Goal: Task Accomplishment & Management: Manage account settings

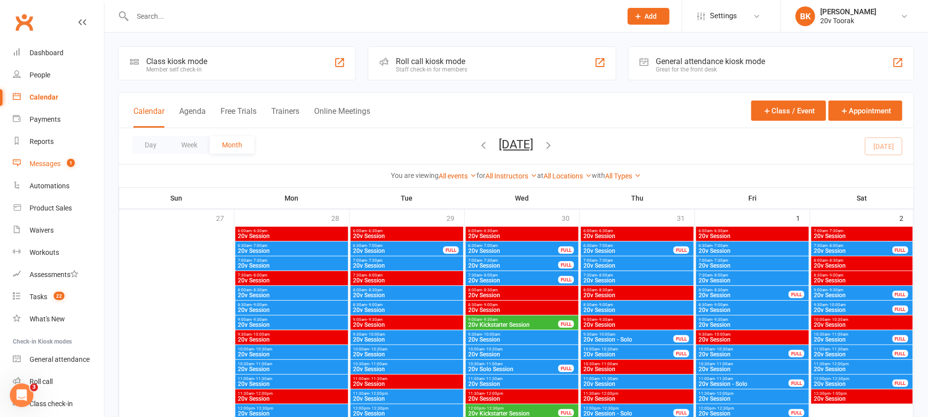
click at [46, 162] on div "Messages" at bounding box center [45, 164] width 31 height 8
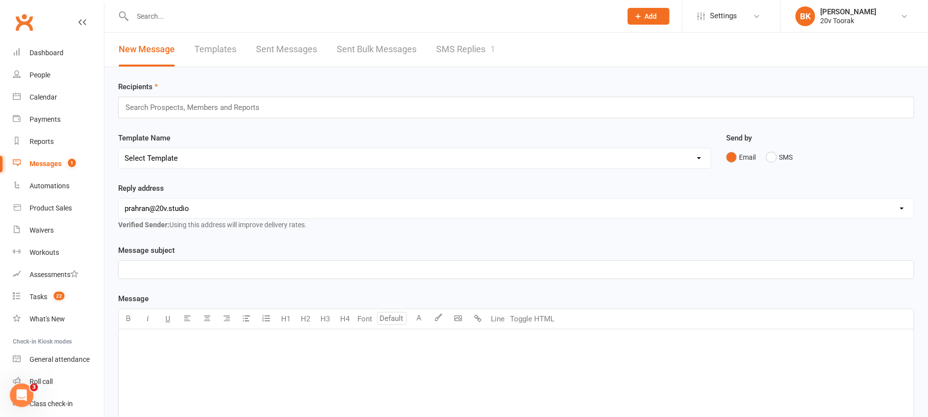
click at [501, 46] on div "New Message Templates Sent Messages Sent Bulk Messages SMS Replies 1" at bounding box center [306, 49] width 405 height 34
click at [482, 44] on link "SMS Replies 1" at bounding box center [465, 49] width 59 height 34
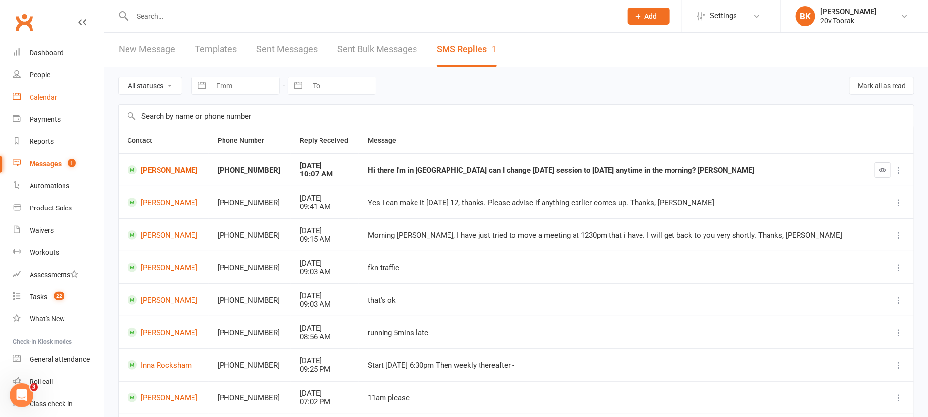
click at [54, 97] on div "Calendar" at bounding box center [44, 97] width 28 height 8
click at [178, 167] on link "[PERSON_NAME]" at bounding box center [164, 169] width 72 height 9
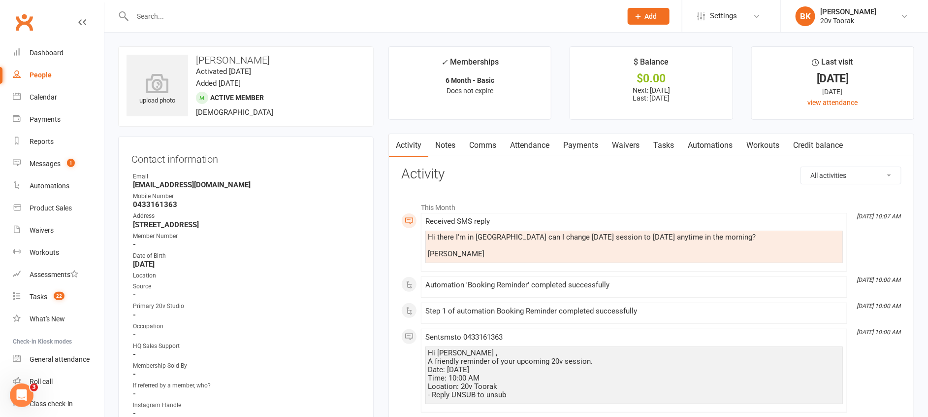
click at [495, 146] on link "Comms" at bounding box center [482, 145] width 41 height 23
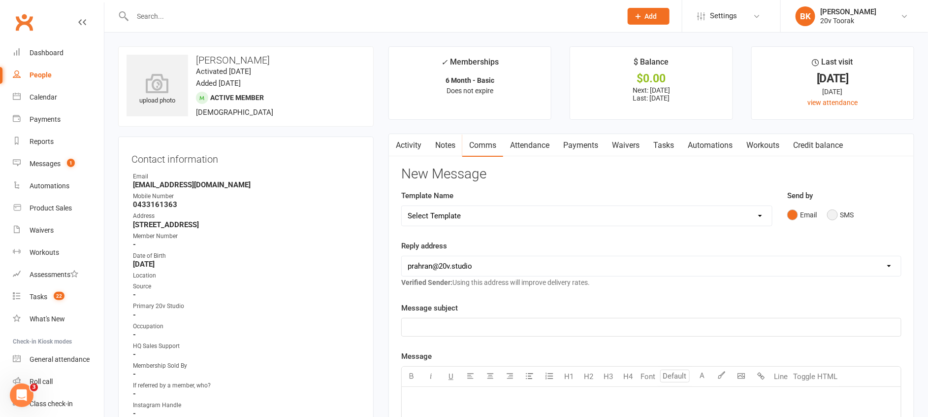
click at [847, 217] on button "SMS" at bounding box center [840, 214] width 27 height 19
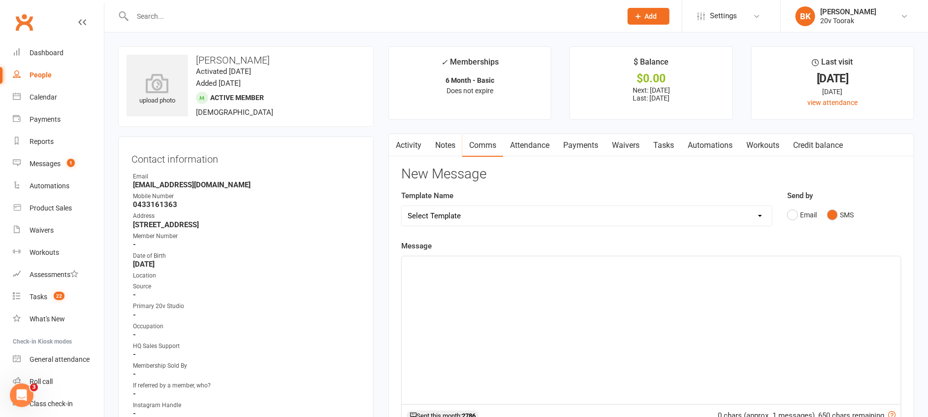
click at [807, 274] on div "﻿" at bounding box center [651, 330] width 499 height 148
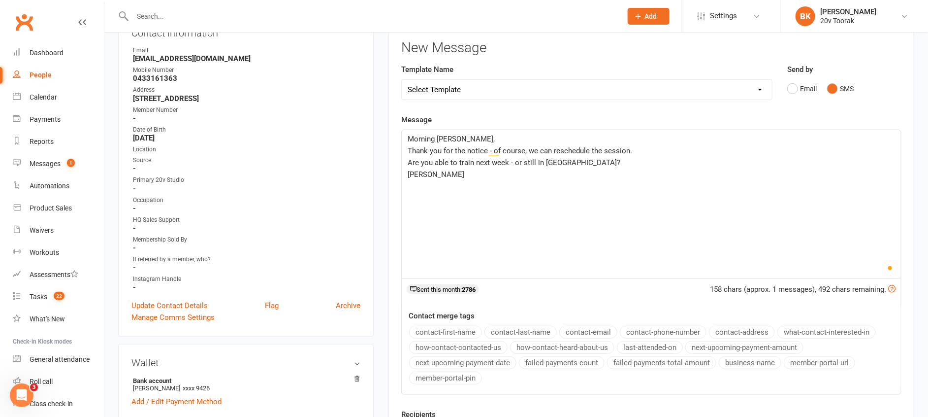
scroll to position [192, 0]
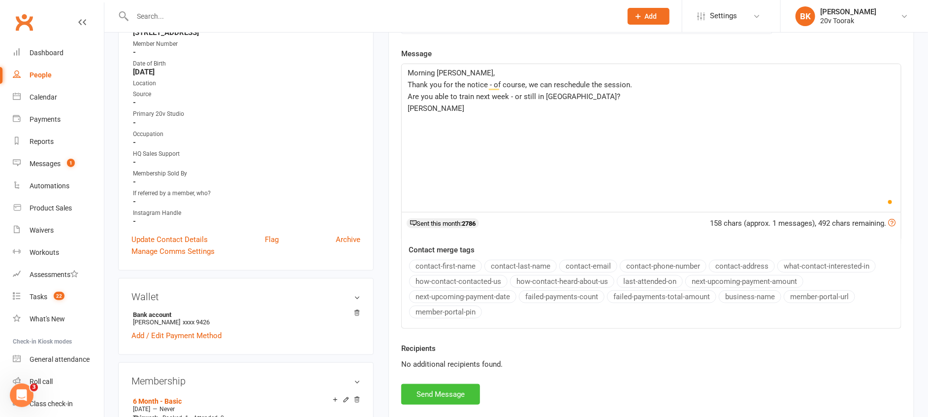
click at [440, 393] on button "Send Message" at bounding box center [440, 394] width 79 height 21
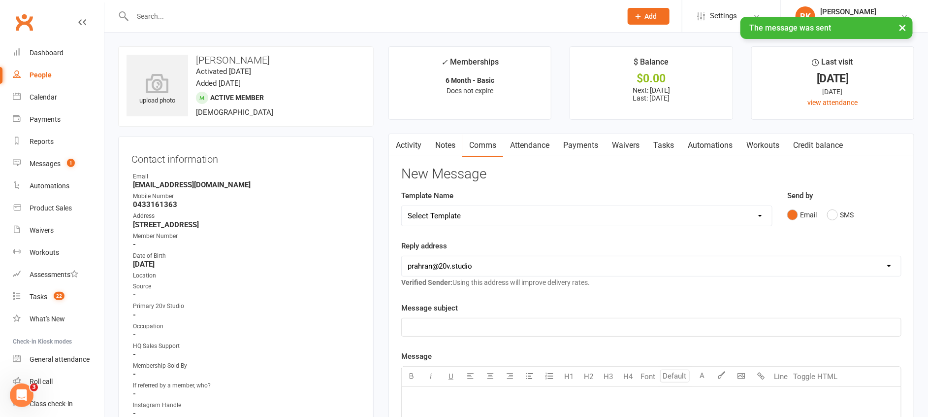
click at [663, 144] on link "Tasks" at bounding box center [663, 145] width 34 height 23
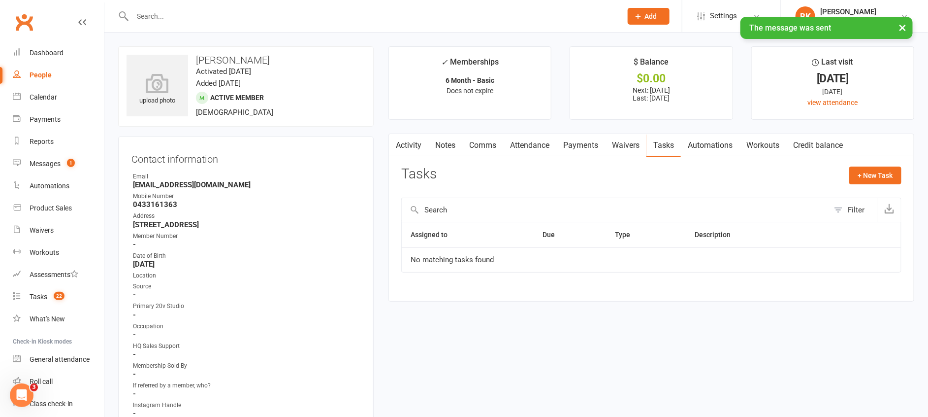
click at [451, 147] on link "Notes" at bounding box center [445, 145] width 34 height 23
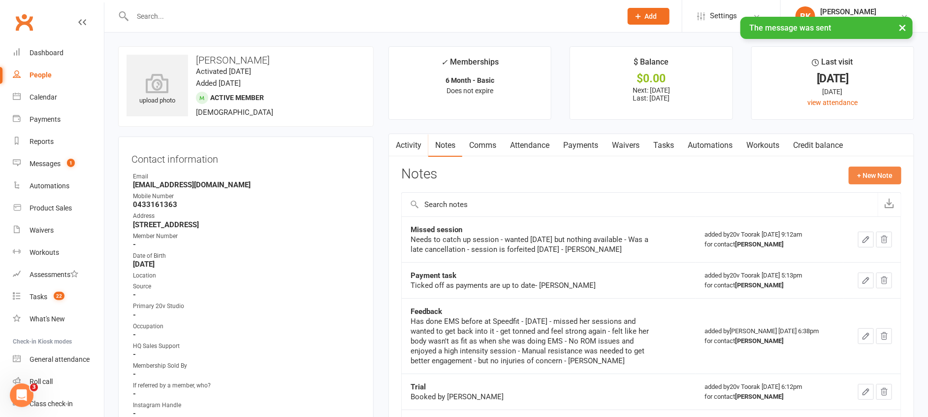
click at [881, 176] on button "+ New Note" at bounding box center [875, 175] width 53 height 18
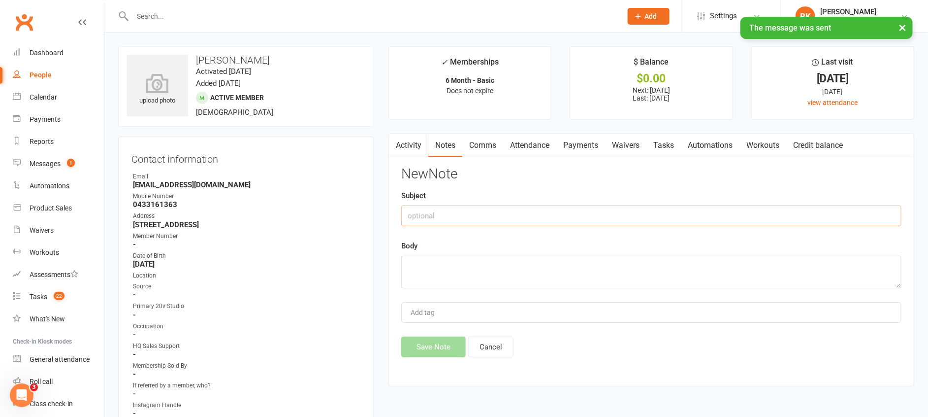
click at [680, 206] on input "text" at bounding box center [651, 215] width 500 height 21
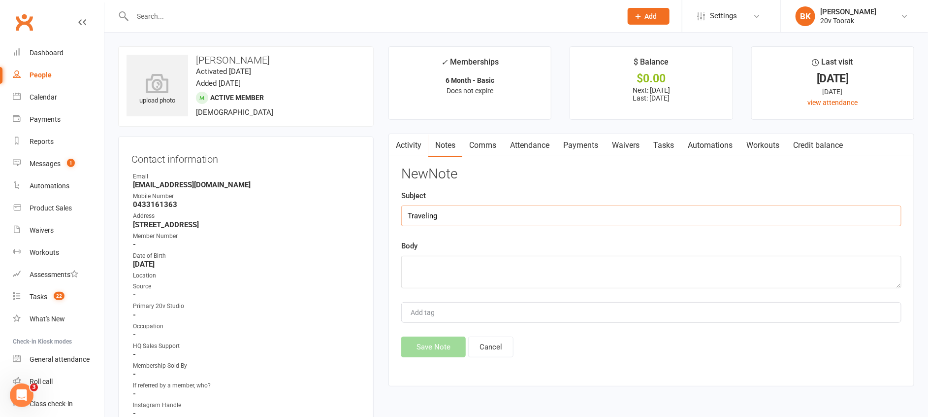
type input "Traveling"
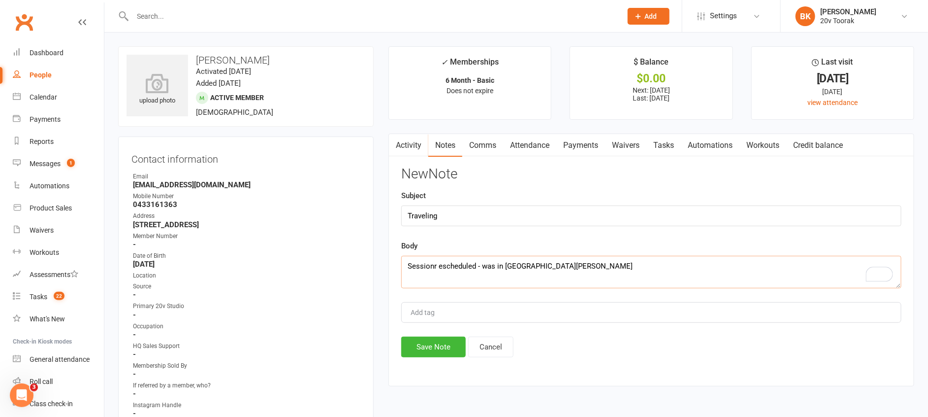
click at [436, 266] on textarea "Sessionr escheduled - was in [GEOGRAPHIC_DATA][PERSON_NAME]" at bounding box center [651, 272] width 500 height 32
click at [618, 261] on textarea "Session rescheduled - was in [GEOGRAPHIC_DATA][PERSON_NAME]" at bounding box center [651, 272] width 500 height 32
type textarea "Session rescheduled - was in [GEOGRAPHIC_DATA][PERSON_NAME]"
click at [426, 349] on button "Save Note" at bounding box center [433, 346] width 65 height 21
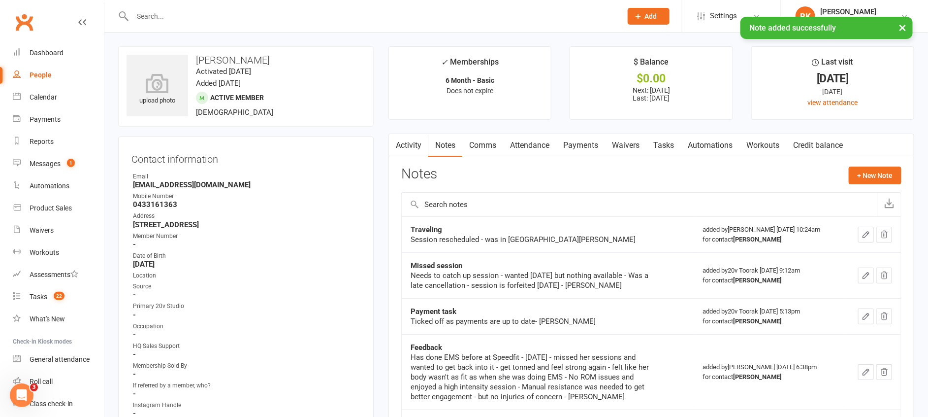
click at [400, 143] on button "button" at bounding box center [395, 145] width 12 height 22
click at [409, 145] on link "Activity" at bounding box center [408, 145] width 39 height 23
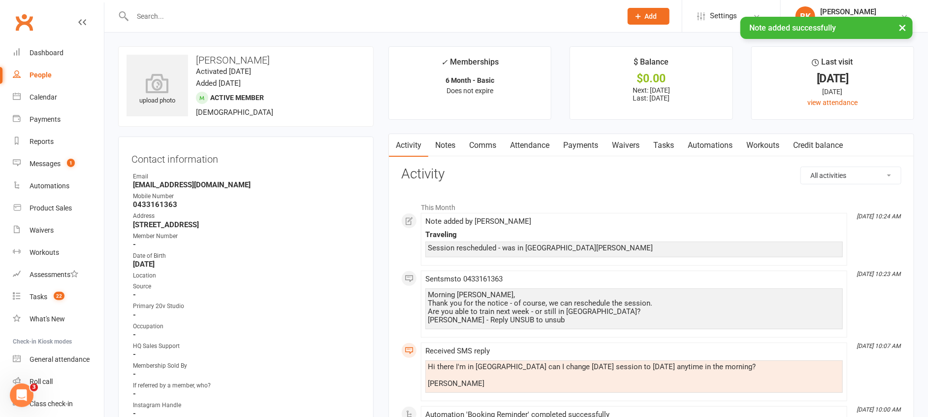
click at [522, 144] on link "Attendance" at bounding box center [529, 145] width 53 height 23
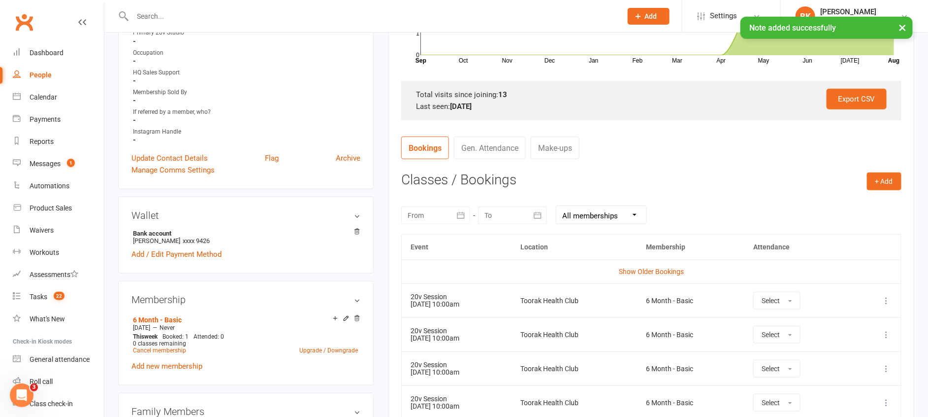
scroll to position [275, 0]
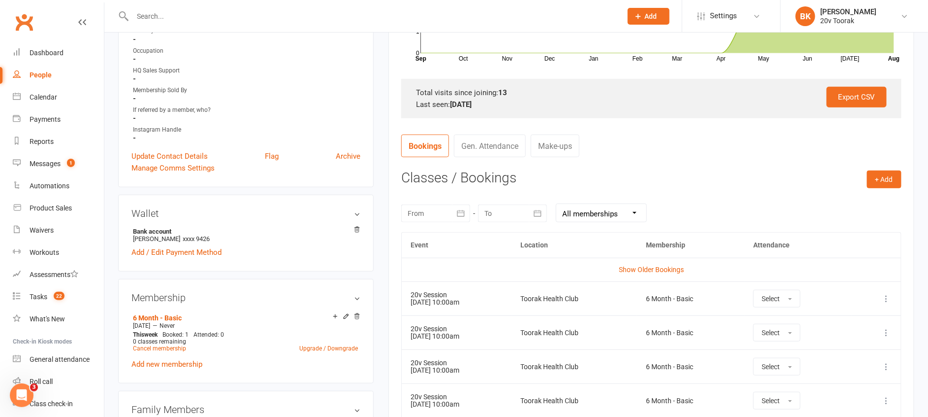
click at [883, 298] on icon at bounding box center [886, 298] width 10 height 10
click at [839, 360] on link "Remove booking" at bounding box center [842, 357] width 97 height 20
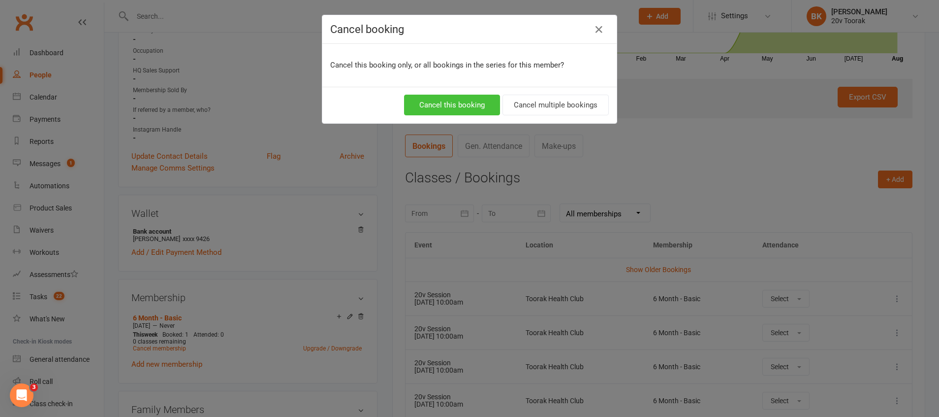
click at [450, 110] on button "Cancel this booking" at bounding box center [452, 105] width 96 height 21
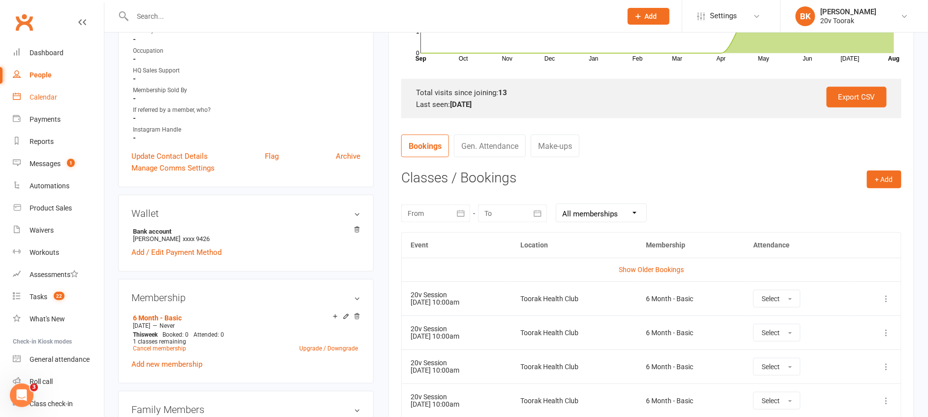
click at [63, 94] on link "Calendar" at bounding box center [58, 97] width 91 height 22
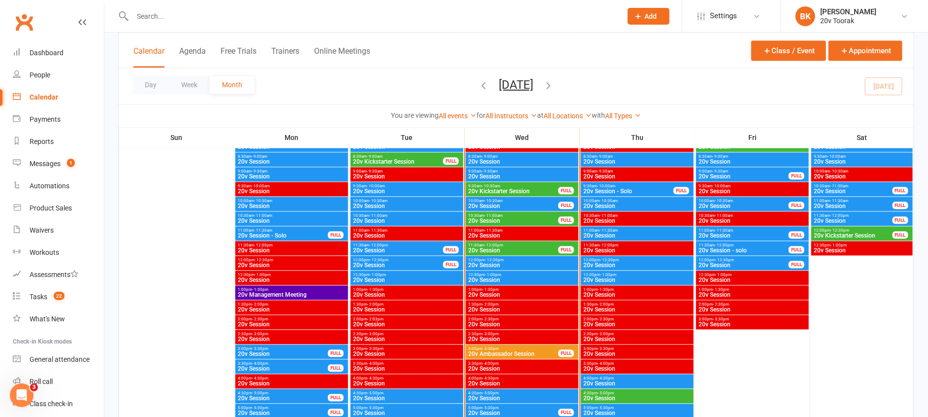
scroll to position [1080, 0]
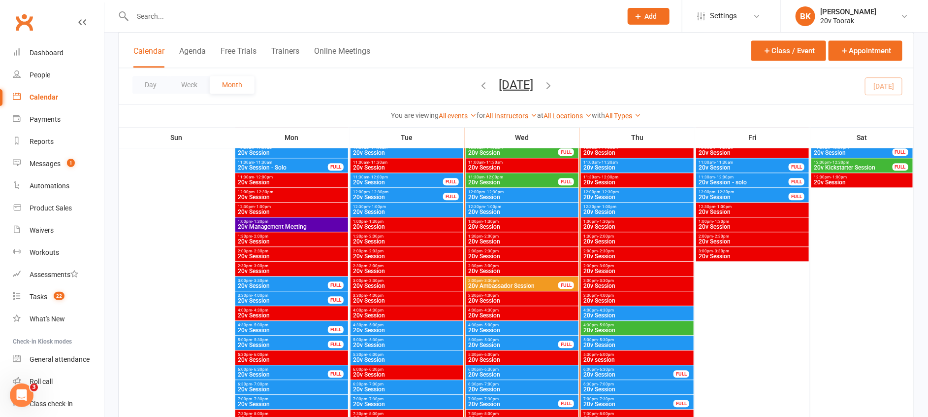
click at [606, 323] on span "- 5:00pm" at bounding box center [606, 325] width 16 height 4
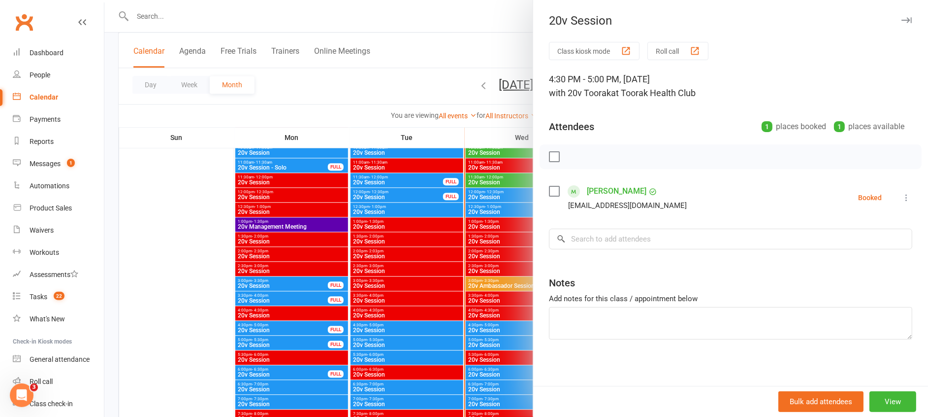
click at [512, 312] on div at bounding box center [516, 208] width 824 height 417
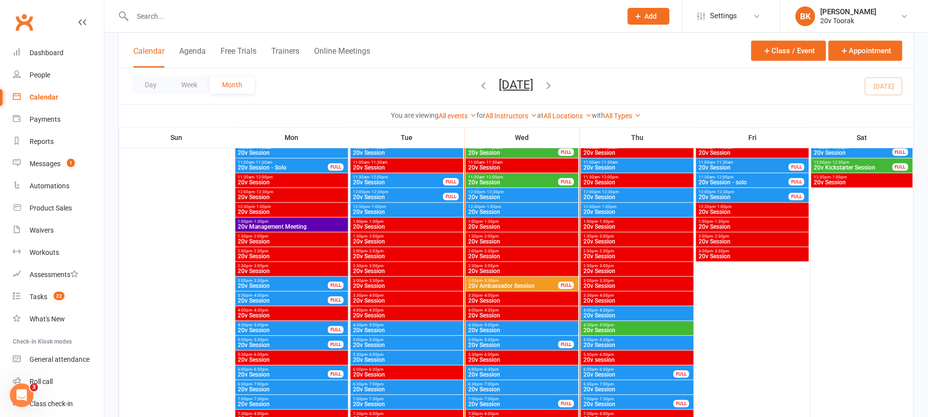
click at [611, 313] on span "20v Session" at bounding box center [637, 315] width 109 height 6
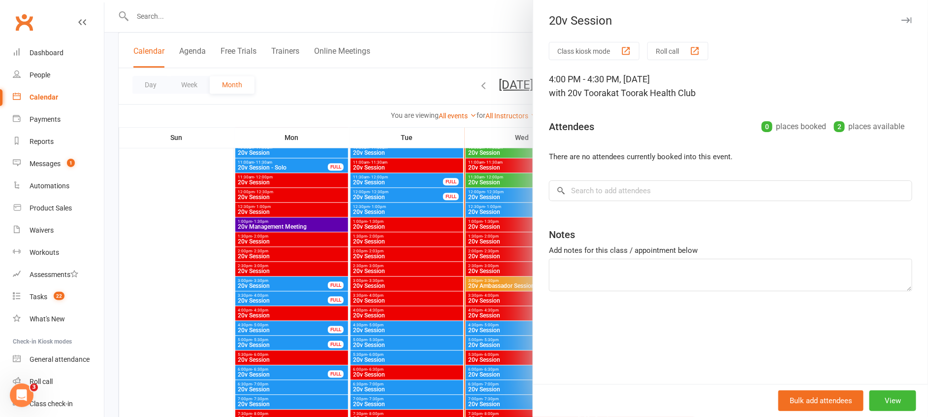
click at [486, 315] on div at bounding box center [516, 208] width 824 height 417
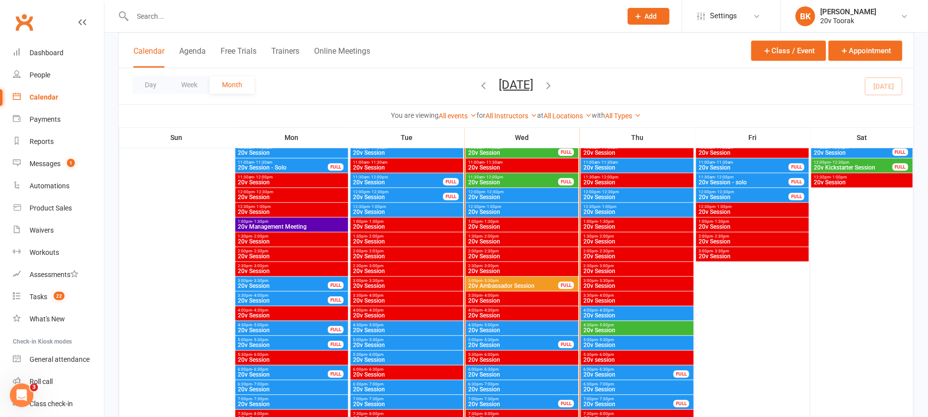
click at [593, 338] on span "5:00pm - 5:30pm" at bounding box center [637, 339] width 109 height 4
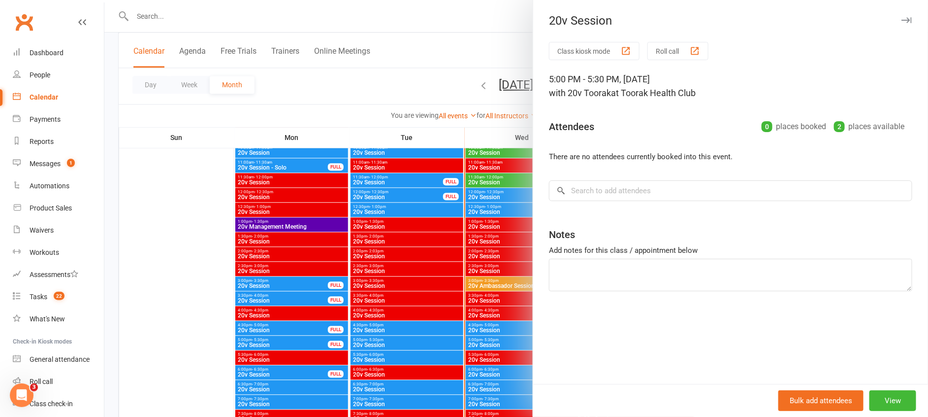
click at [492, 336] on div at bounding box center [516, 208] width 824 height 417
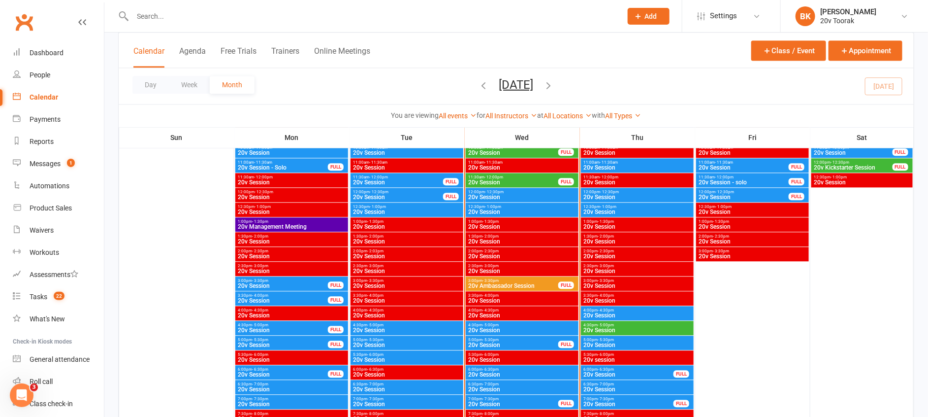
click at [615, 326] on span "4:30pm - 5:00pm" at bounding box center [637, 325] width 109 height 4
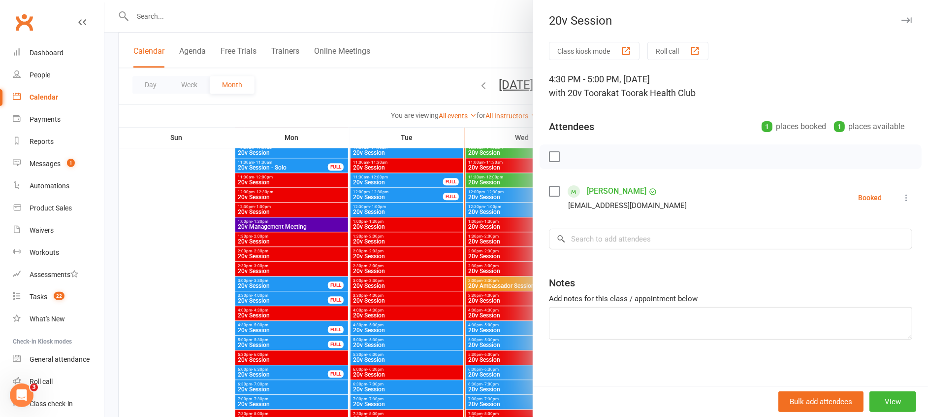
click at [510, 318] on div at bounding box center [516, 208] width 824 height 417
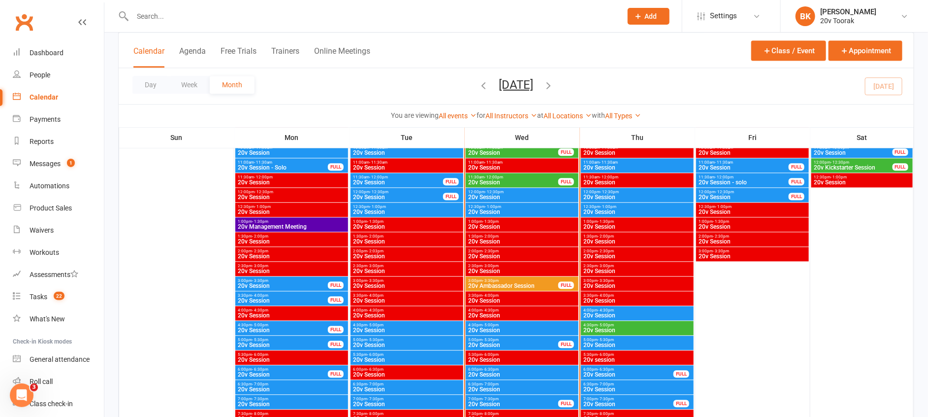
scroll to position [1142, 0]
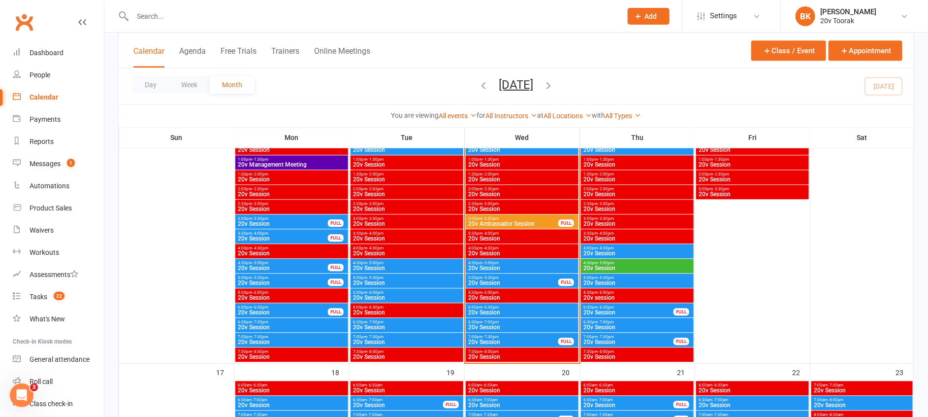
click at [610, 263] on span "- 5:00pm" at bounding box center [606, 262] width 16 height 4
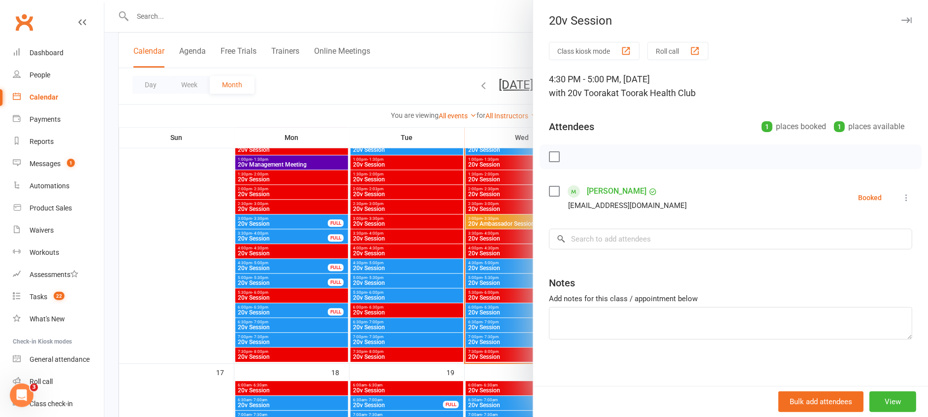
click at [512, 252] on div at bounding box center [516, 208] width 824 height 417
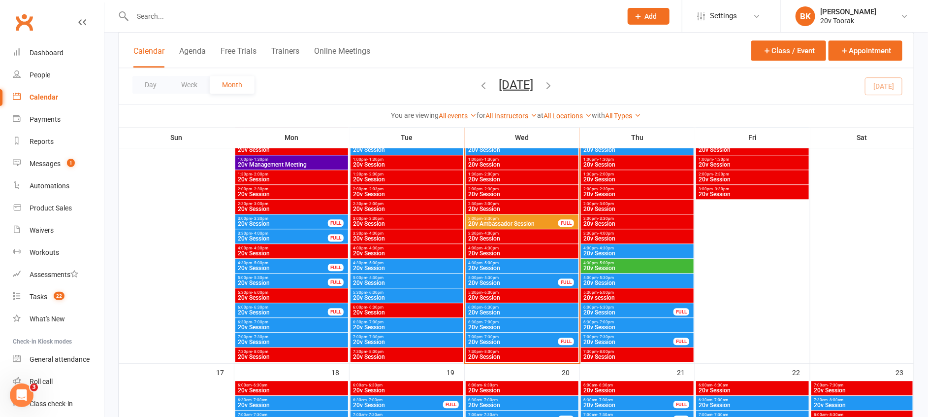
click at [489, 270] on span "20v Session" at bounding box center [522, 268] width 109 height 6
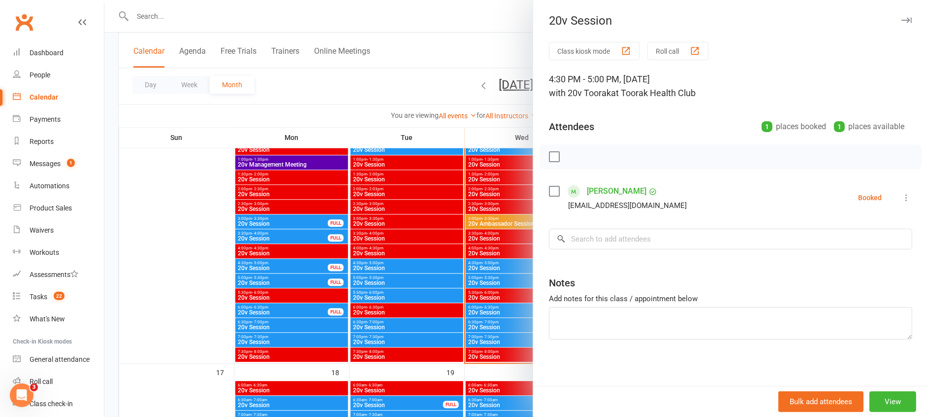
click at [485, 267] on div at bounding box center [516, 208] width 824 height 417
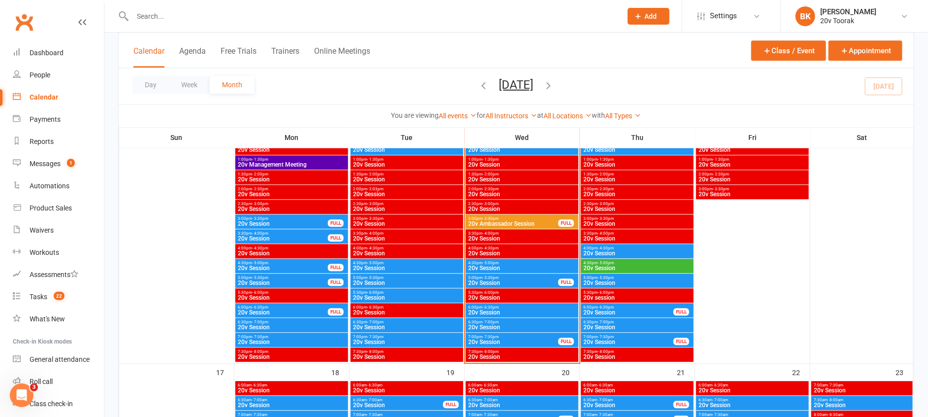
click at [488, 277] on span "- 5:30pm" at bounding box center [491, 277] width 16 height 4
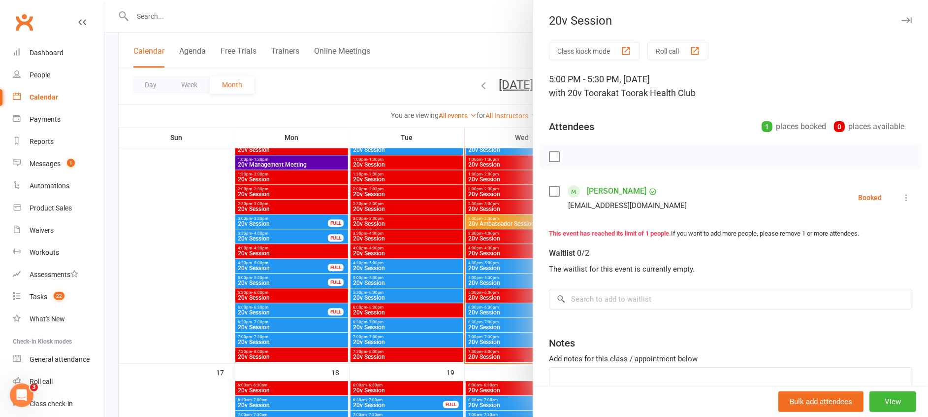
click at [488, 277] on div at bounding box center [516, 208] width 824 height 417
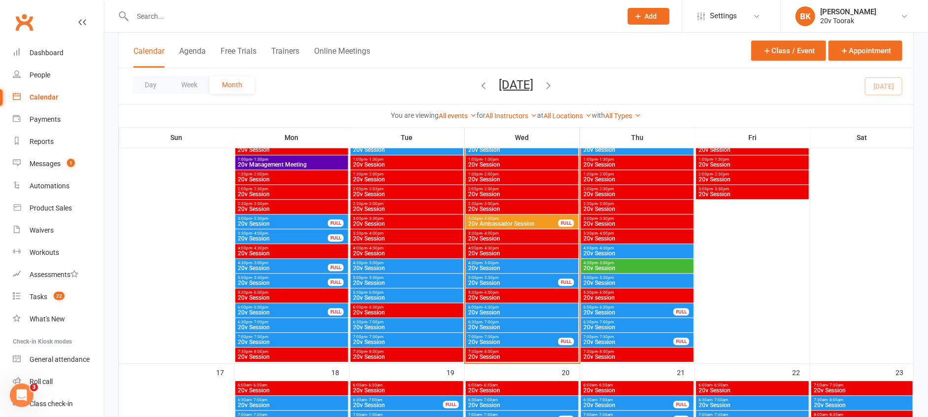
click at [613, 269] on span "20v Session" at bounding box center [637, 268] width 109 height 6
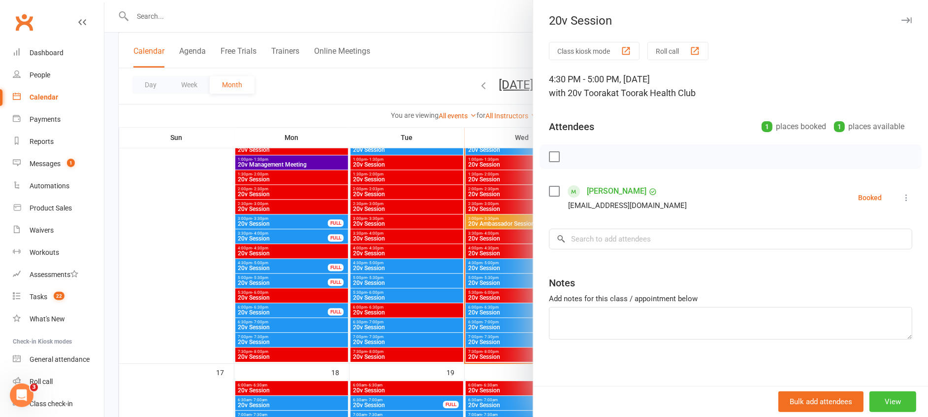
click at [878, 400] on button "View" at bounding box center [893, 401] width 47 height 21
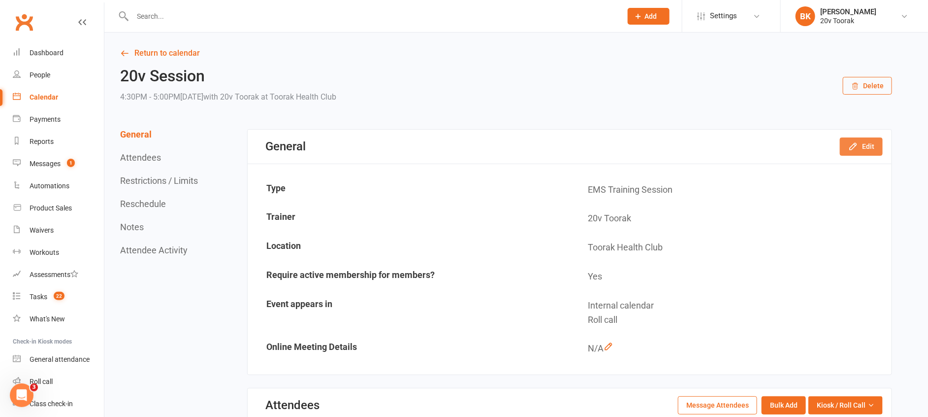
click at [861, 153] on button "Edit" at bounding box center [861, 146] width 43 height 18
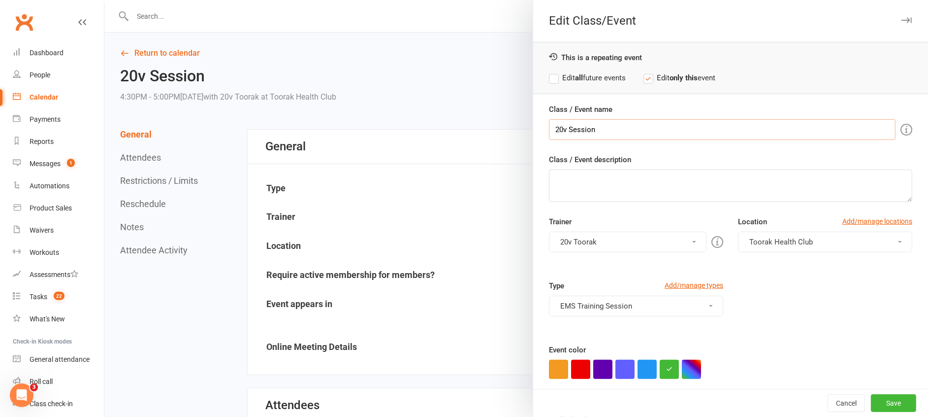
click at [566, 126] on input "20v Session" at bounding box center [722, 129] width 347 height 21
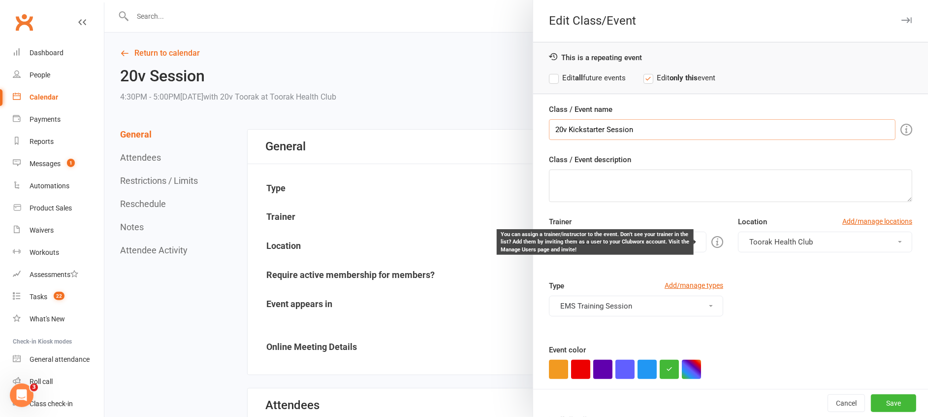
scroll to position [54, 0]
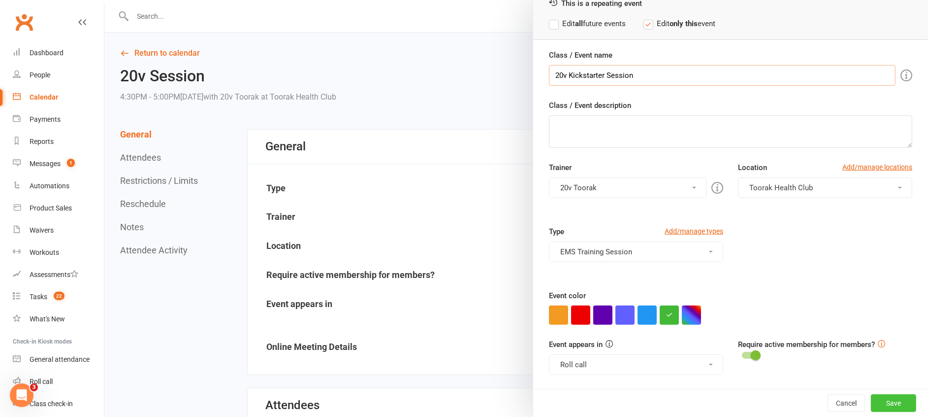
type input "20v Kickstarter Session"
click at [871, 407] on button "Save" at bounding box center [893, 403] width 45 height 18
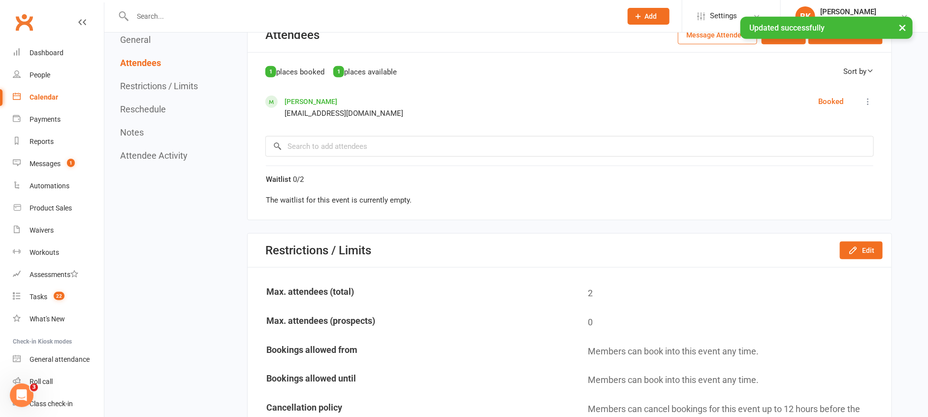
scroll to position [371, 0]
click at [858, 245] on icon "button" at bounding box center [853, 249] width 10 height 10
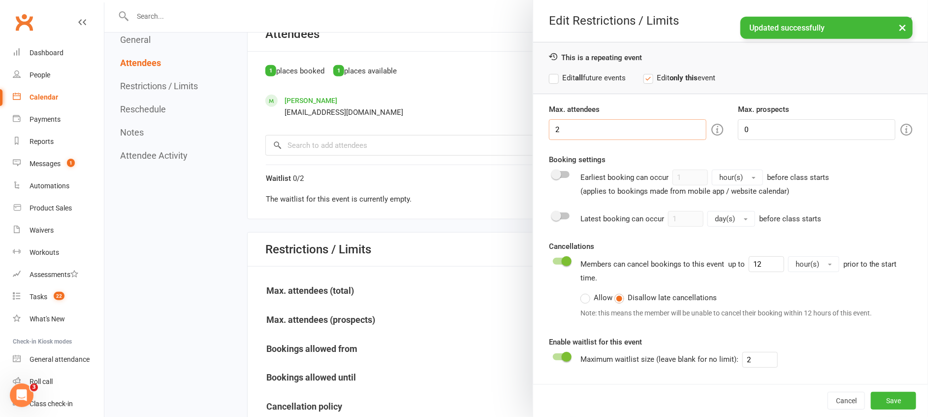
click at [603, 127] on input "2" at bounding box center [628, 129] width 158 height 21
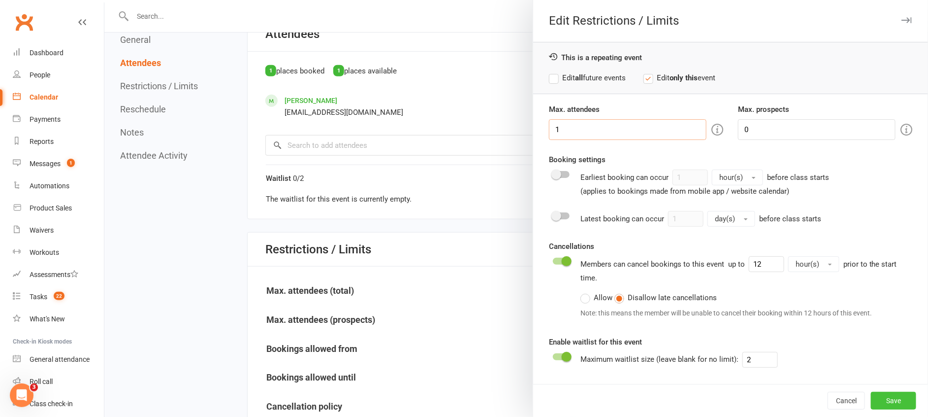
type input "1"
click at [902, 403] on button "Save" at bounding box center [893, 400] width 45 height 18
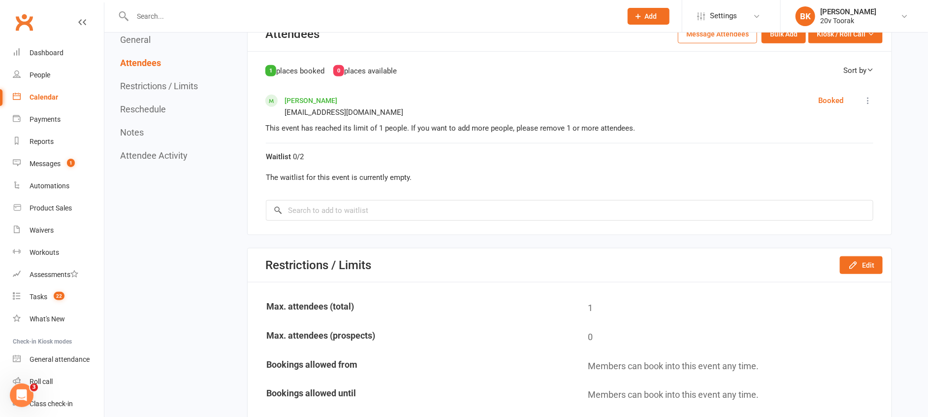
scroll to position [0, 0]
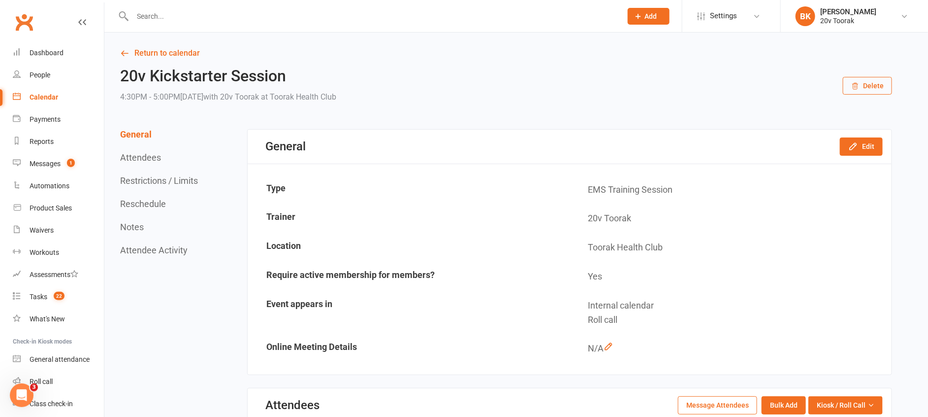
click at [176, 48] on link "Return to calendar" at bounding box center [506, 53] width 772 height 14
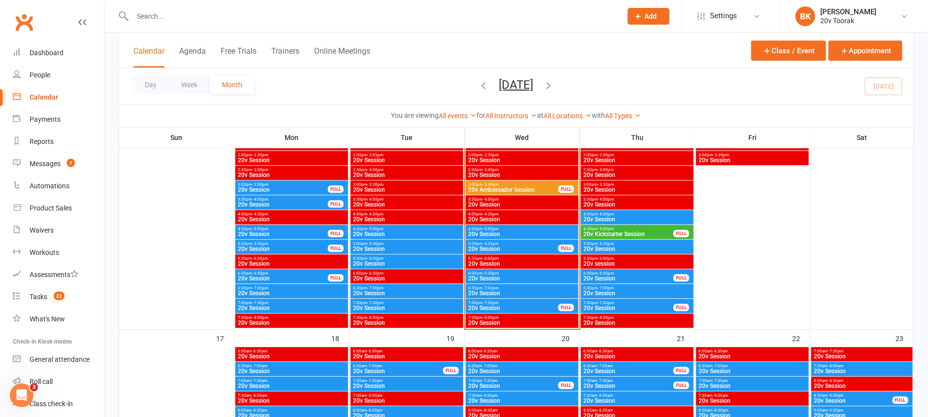
scroll to position [1177, 0]
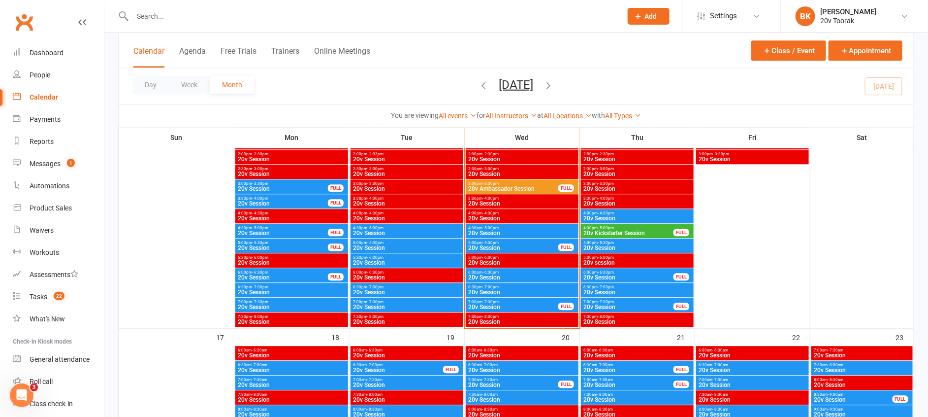
click at [614, 247] on span "20v Session" at bounding box center [637, 248] width 109 height 6
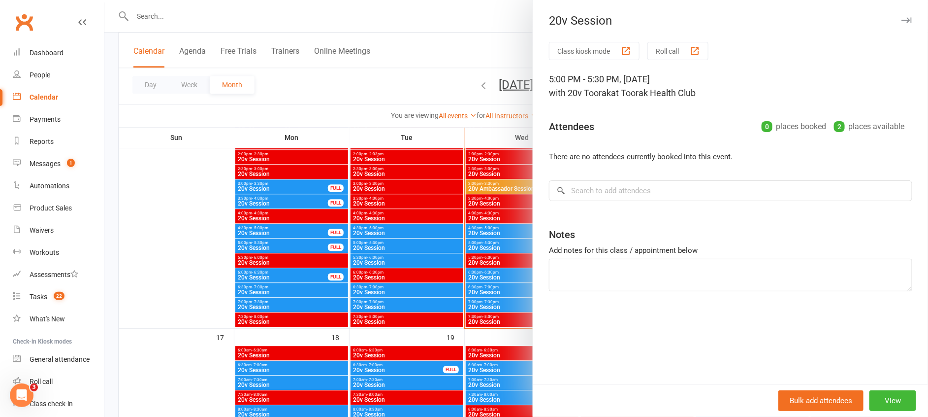
click at [503, 295] on div at bounding box center [516, 208] width 824 height 417
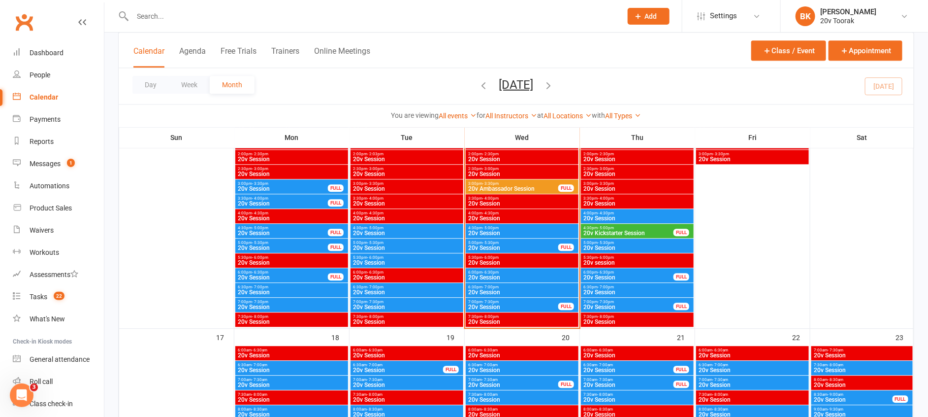
click at [619, 287] on span "6:30pm - 7:00pm" at bounding box center [637, 287] width 109 height 4
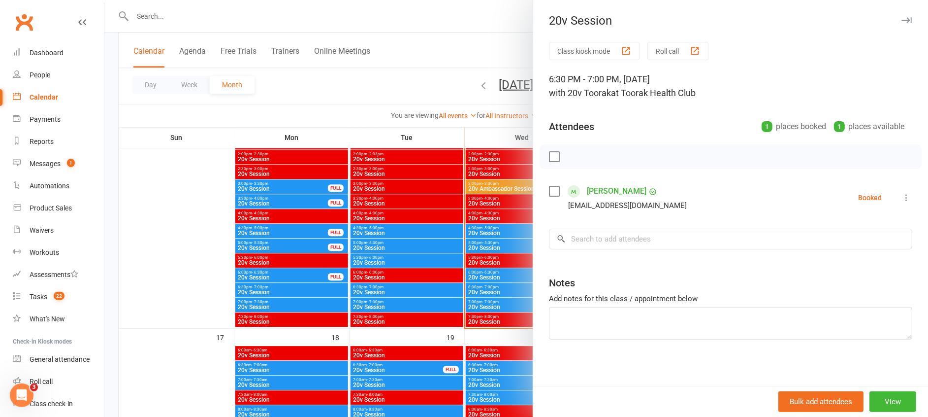
click at [500, 275] on div at bounding box center [516, 208] width 824 height 417
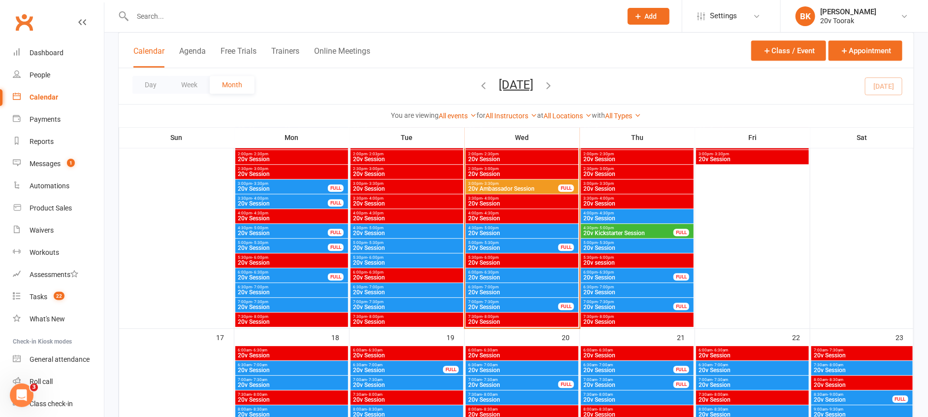
click at [607, 247] on span "20v Session" at bounding box center [637, 248] width 109 height 6
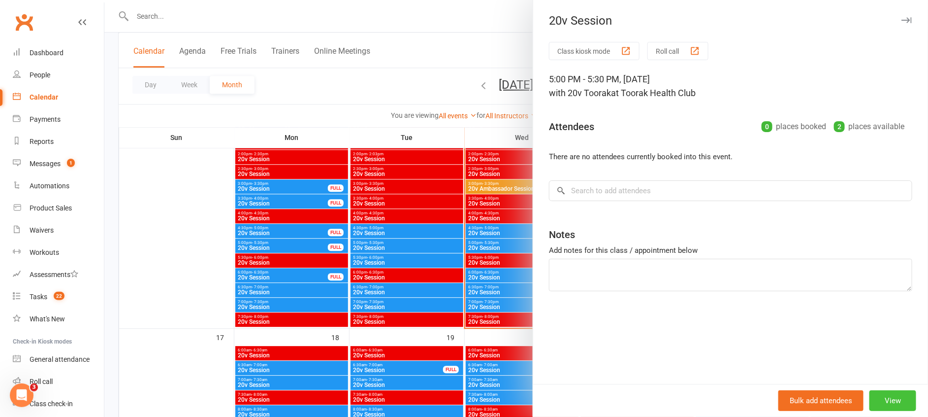
click at [881, 394] on button "View" at bounding box center [893, 400] width 47 height 21
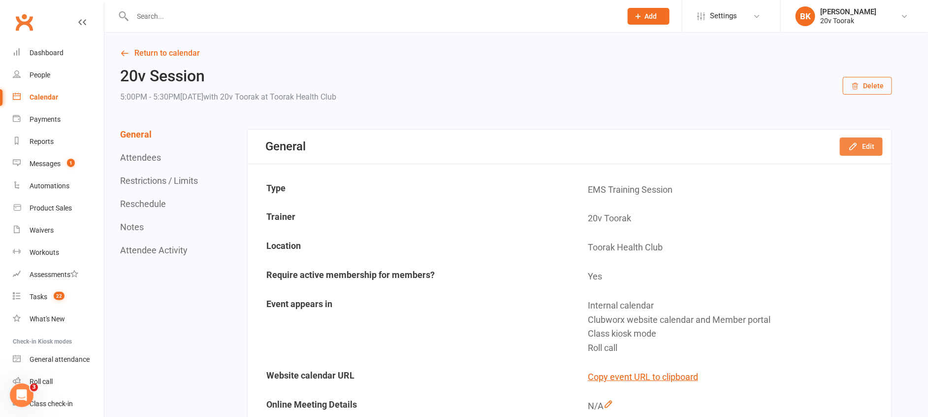
click at [862, 139] on button "Edit" at bounding box center [861, 146] width 43 height 18
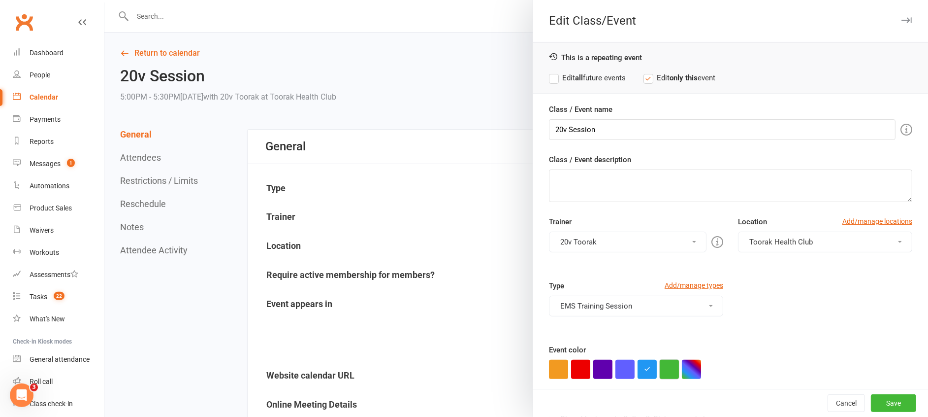
click at [662, 367] on button "button" at bounding box center [669, 368] width 19 height 19
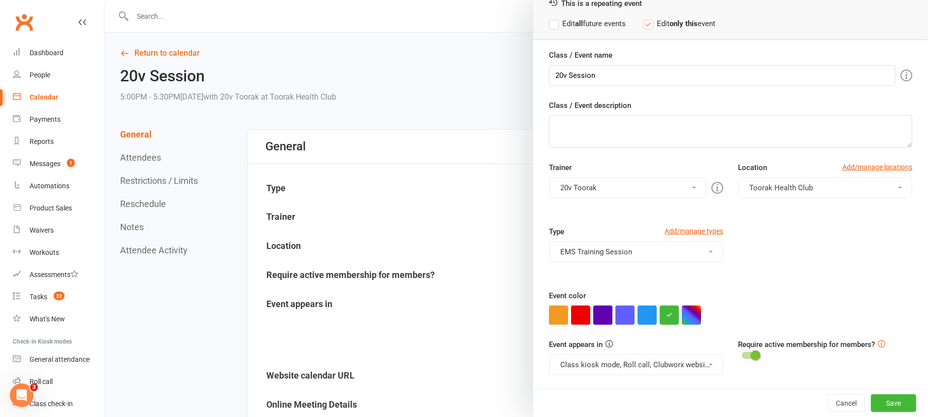
click at [604, 362] on button "Class kiosk mode, Roll call, Clubworx website calendar and Member portal" at bounding box center [636, 364] width 174 height 21
click at [610, 386] on link "Clubworx website calendar and Member portal" at bounding box center [637, 388] width 177 height 20
click at [880, 397] on button "Save" at bounding box center [893, 403] width 45 height 18
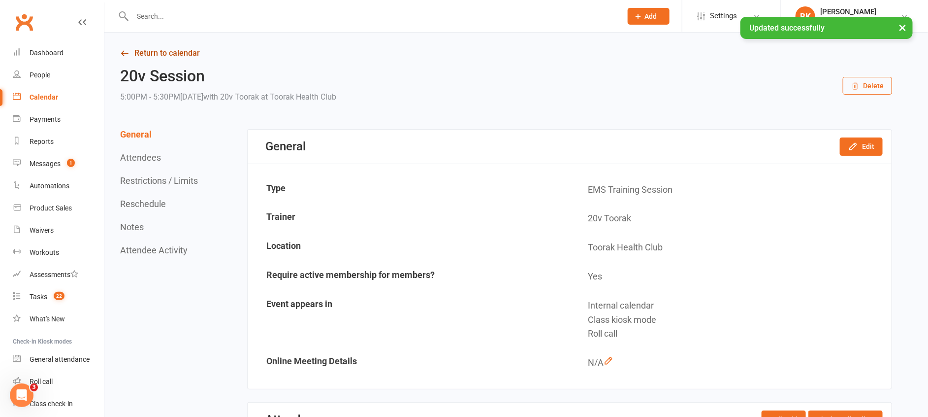
click at [167, 56] on link "Return to calendar" at bounding box center [506, 53] width 772 height 14
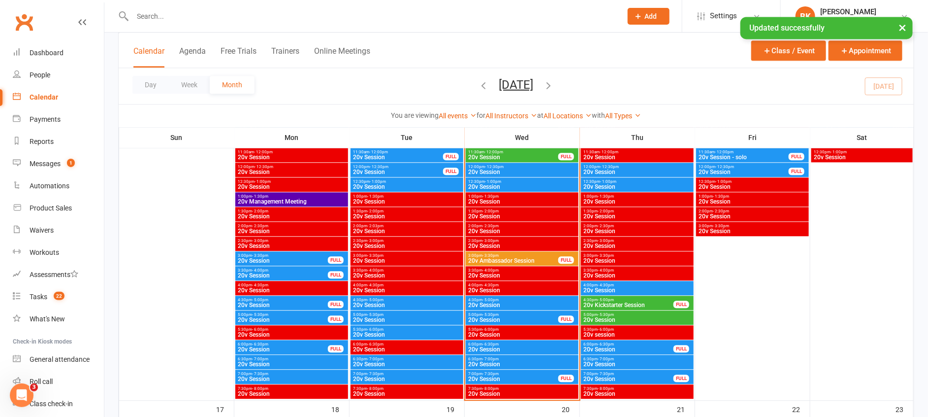
scroll to position [1111, 0]
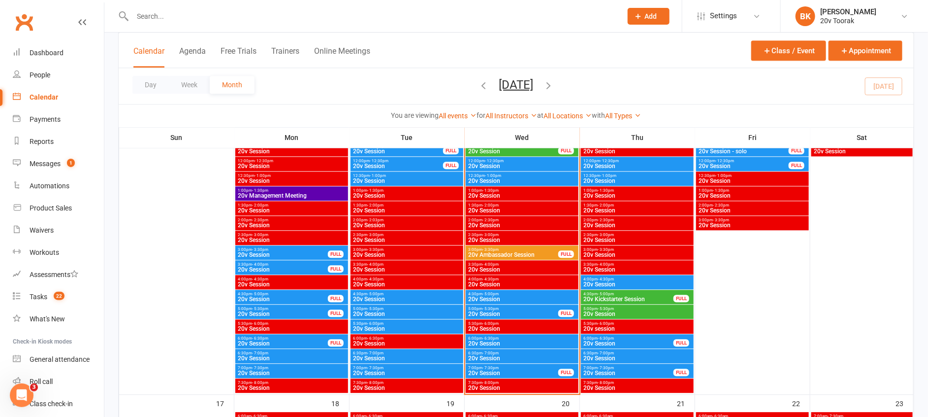
click at [632, 315] on span "20v Session" at bounding box center [637, 314] width 109 height 6
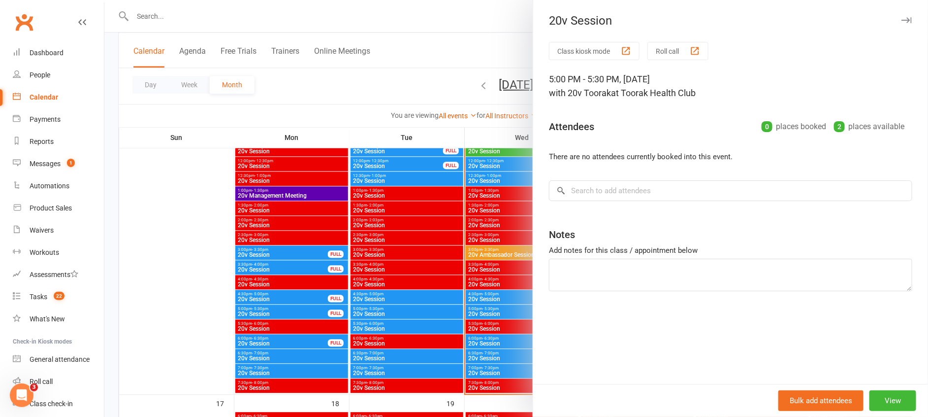
click at [483, 308] on div at bounding box center [516, 208] width 824 height 417
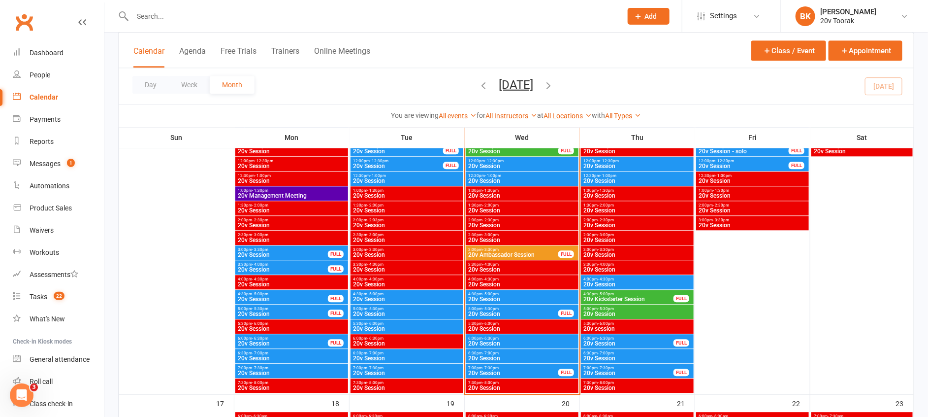
click at [608, 299] on span "20v Kickstarter Session" at bounding box center [628, 299] width 91 height 6
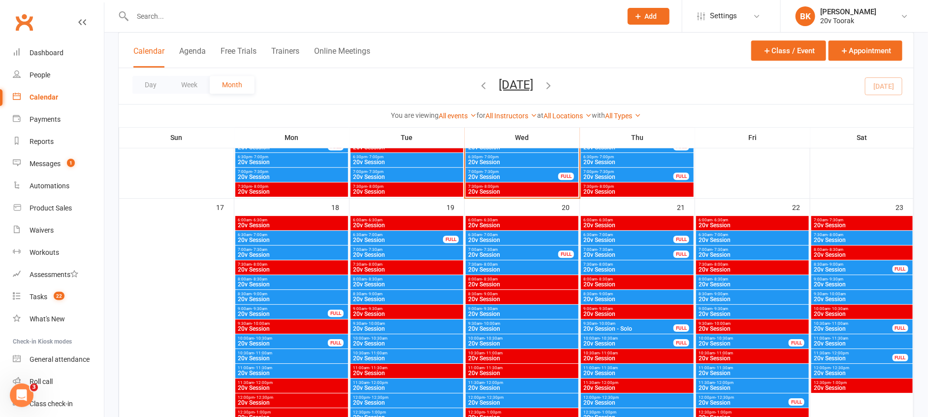
scroll to position [1294, 0]
